Goal: Find specific page/section: Find specific page/section

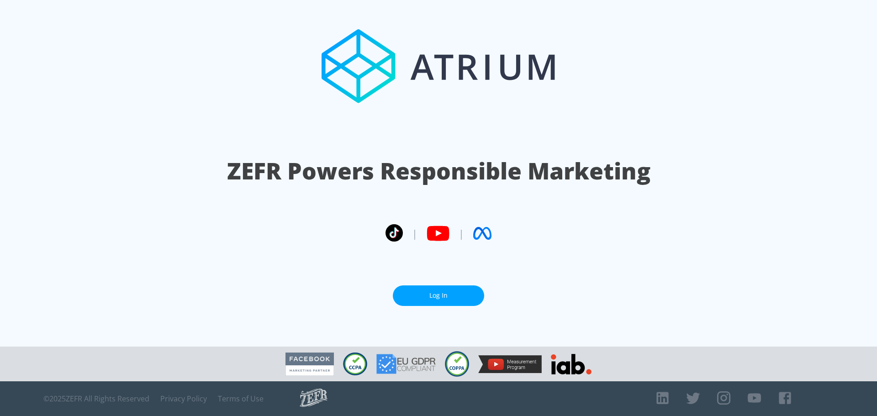
click at [462, 296] on link "Log In" at bounding box center [438, 295] width 91 height 21
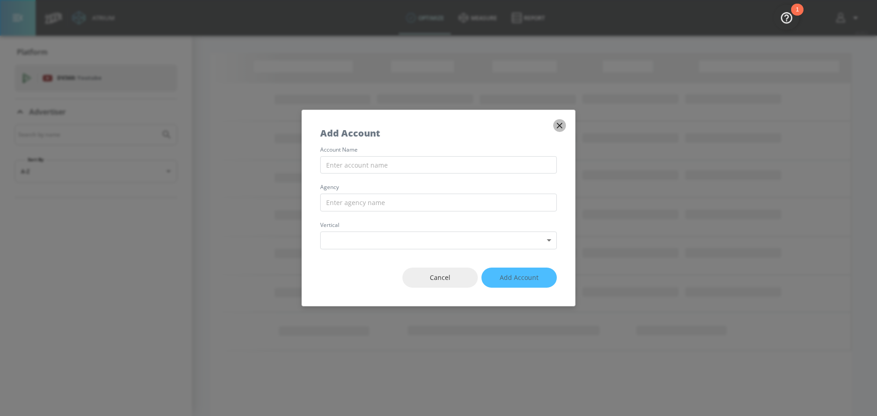
click at [559, 122] on icon "button" at bounding box center [559, 126] width 10 height 10
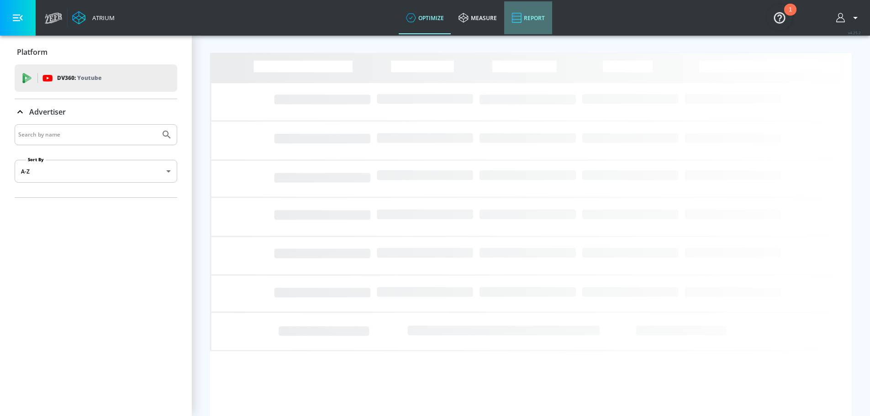
click at [539, 16] on link "Report" at bounding box center [528, 17] width 48 height 33
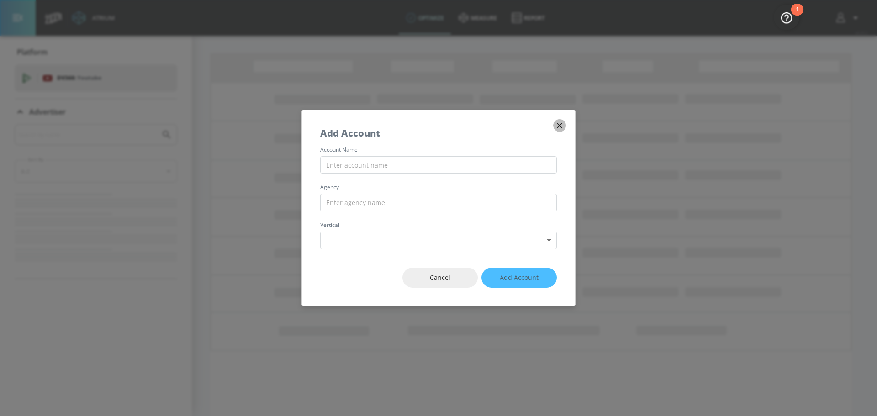
click at [564, 125] on button "button" at bounding box center [559, 125] width 13 height 13
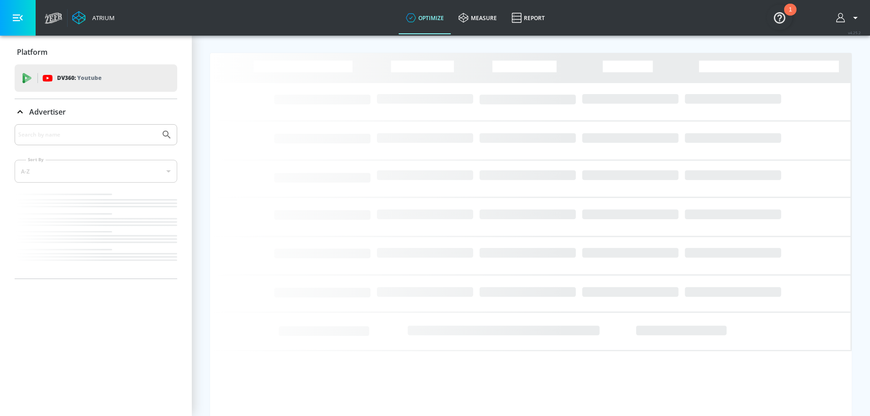
click at [100, 112] on div "Advertiser" at bounding box center [96, 111] width 163 height 11
click at [515, 21] on icon at bounding box center [516, 17] width 10 height 11
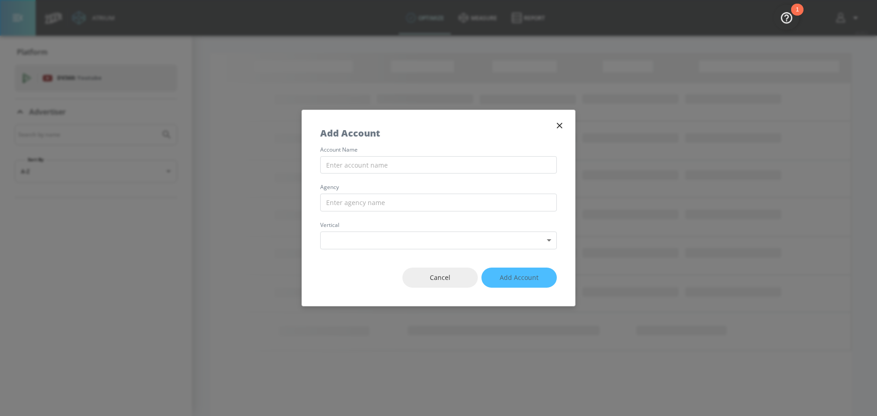
click at [557, 124] on icon "button" at bounding box center [559, 126] width 10 height 10
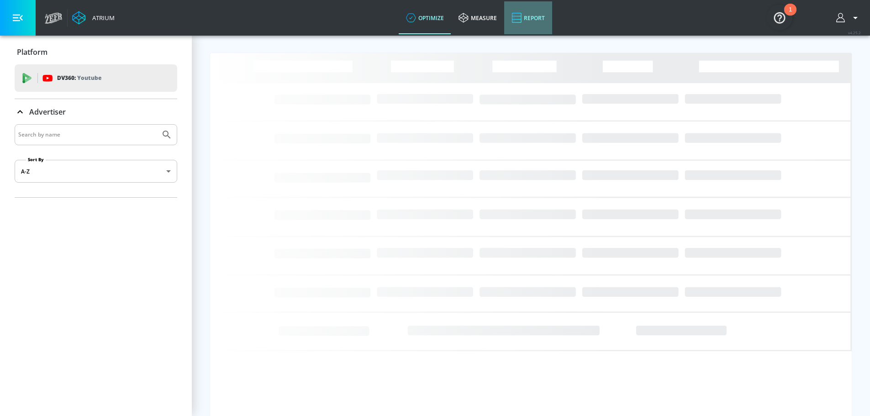
click at [526, 15] on link "Report" at bounding box center [528, 17] width 48 height 33
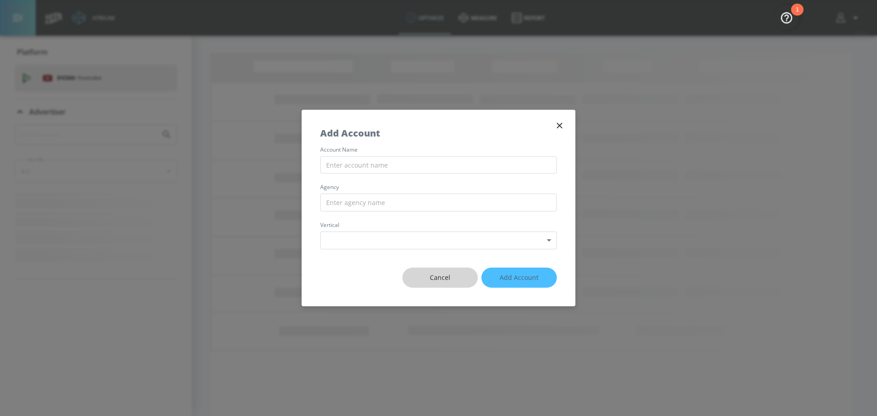
click at [429, 269] on button "Cancel" at bounding box center [439, 278] width 75 height 21
